Goal: Understand process/instructions: Learn how to perform a task or action

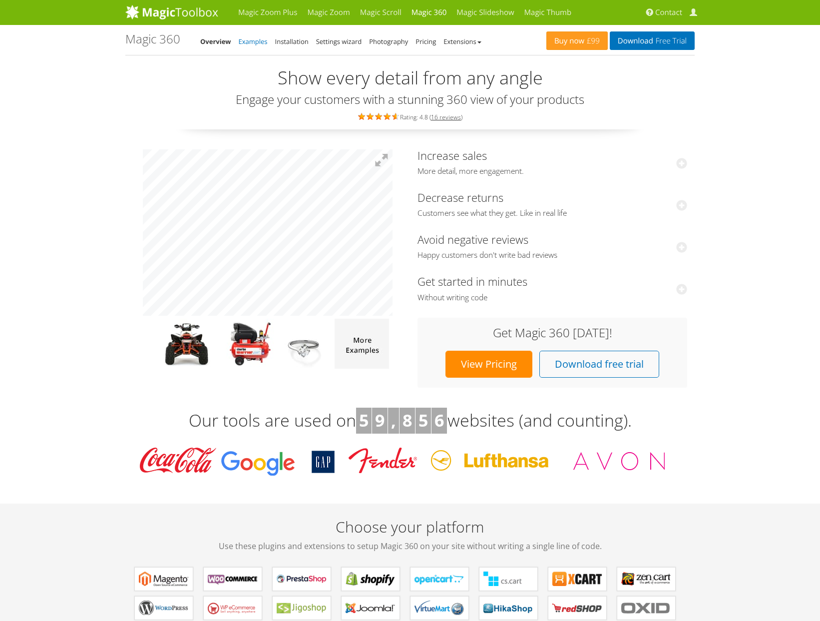
click at [251, 37] on link "Examples" at bounding box center [253, 41] width 29 height 9
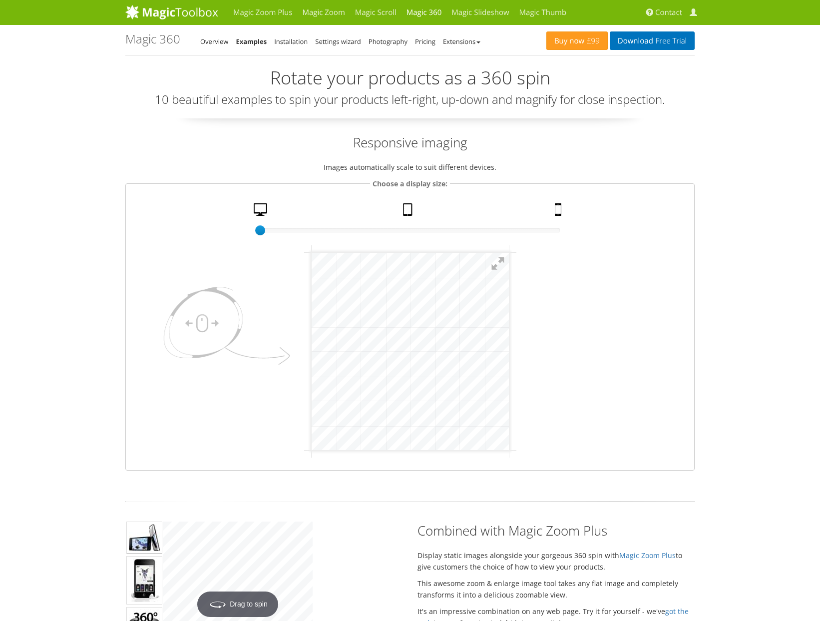
click at [277, 26] on div "Buy now £99 Download Free Trial Magic 360 - Examples Overview Examples Installa…" at bounding box center [409, 40] width 569 height 30
click at [291, 44] on link "Installation" at bounding box center [290, 41] width 33 height 9
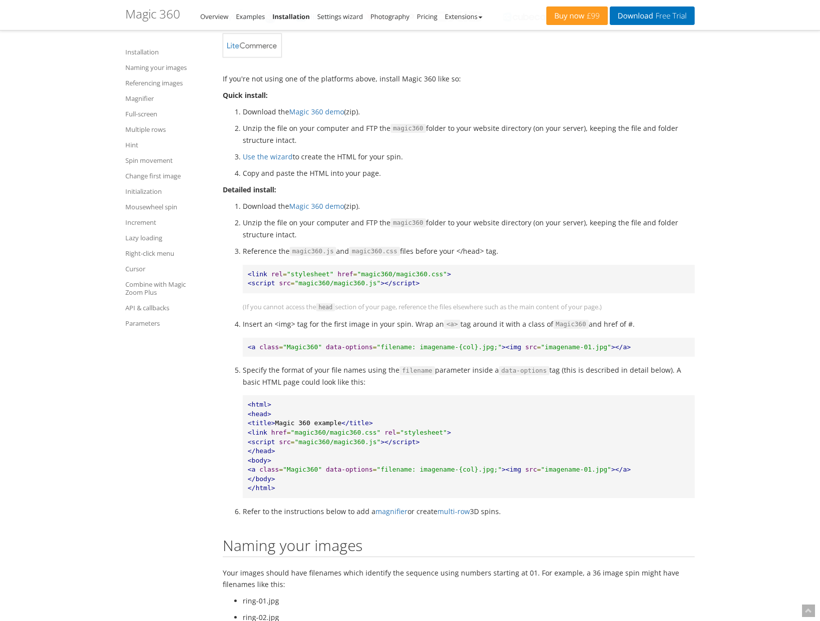
scroll to position [745, 0]
